Goal: Task Accomplishment & Management: Manage account settings

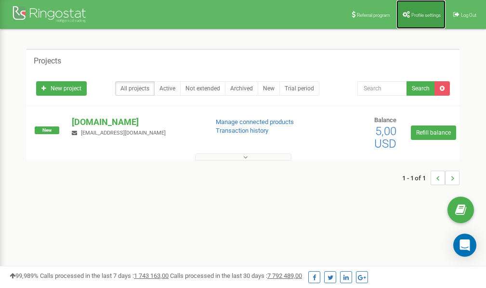
click at [419, 16] on span "Profile settings" at bounding box center [425, 15] width 29 height 5
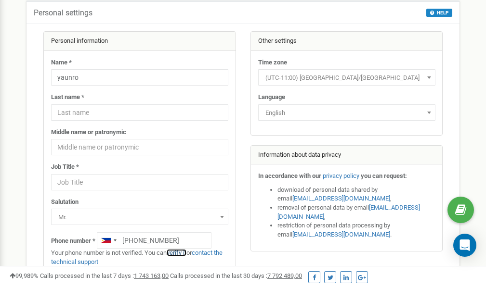
click at [181, 253] on link "verify it" at bounding box center [177, 252] width 20 height 7
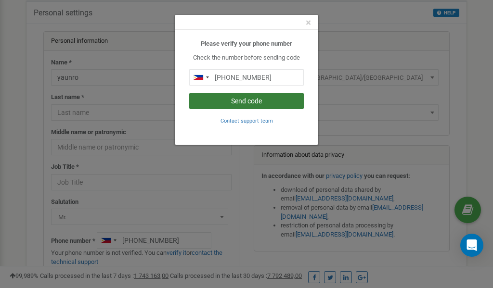
click at [255, 101] on button "Send code" at bounding box center [246, 101] width 115 height 16
